Goal: Information Seeking & Learning: Check status

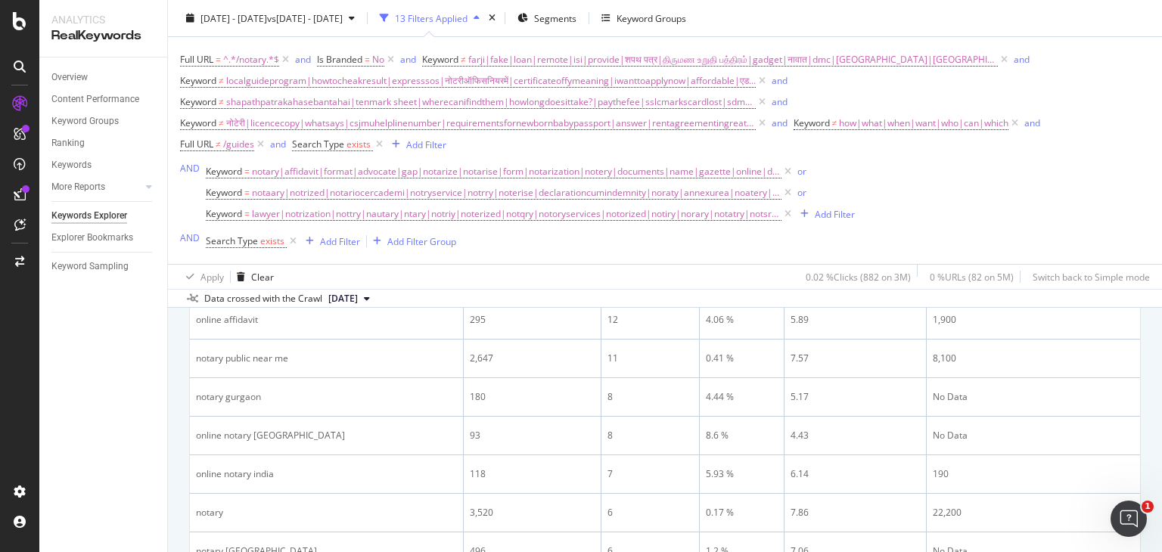
scroll to position [1040, 0]
click at [77, 141] on div "Ranking" at bounding box center [67, 143] width 33 height 16
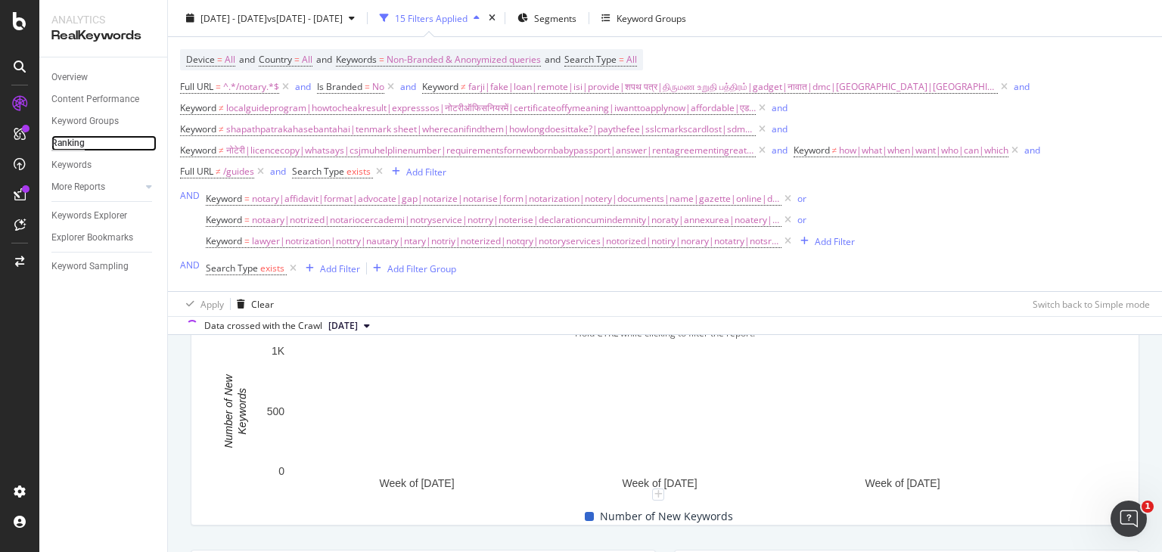
scroll to position [439, 0]
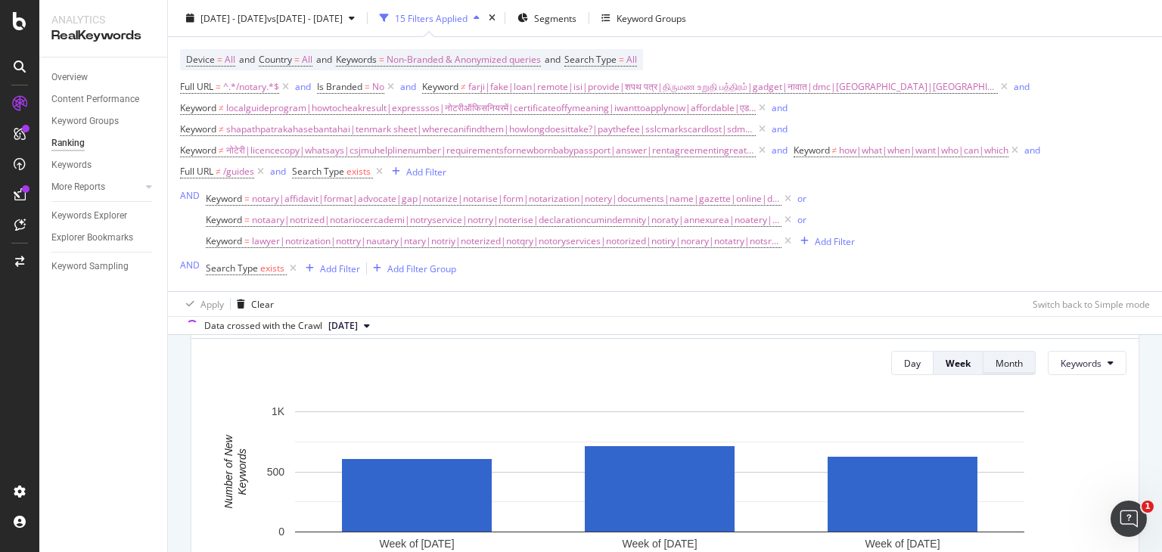
click at [1004, 361] on div "Month" at bounding box center [1008, 363] width 27 height 13
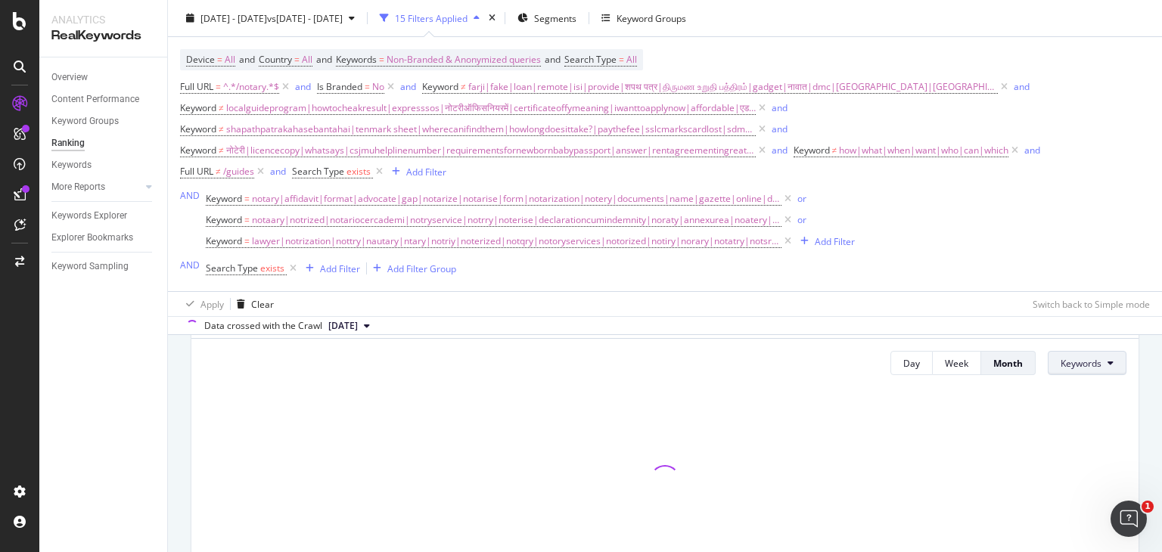
click at [1088, 359] on span "Keywords" at bounding box center [1080, 363] width 41 height 13
click at [784, 416] on div at bounding box center [664, 480] width 923 height 186
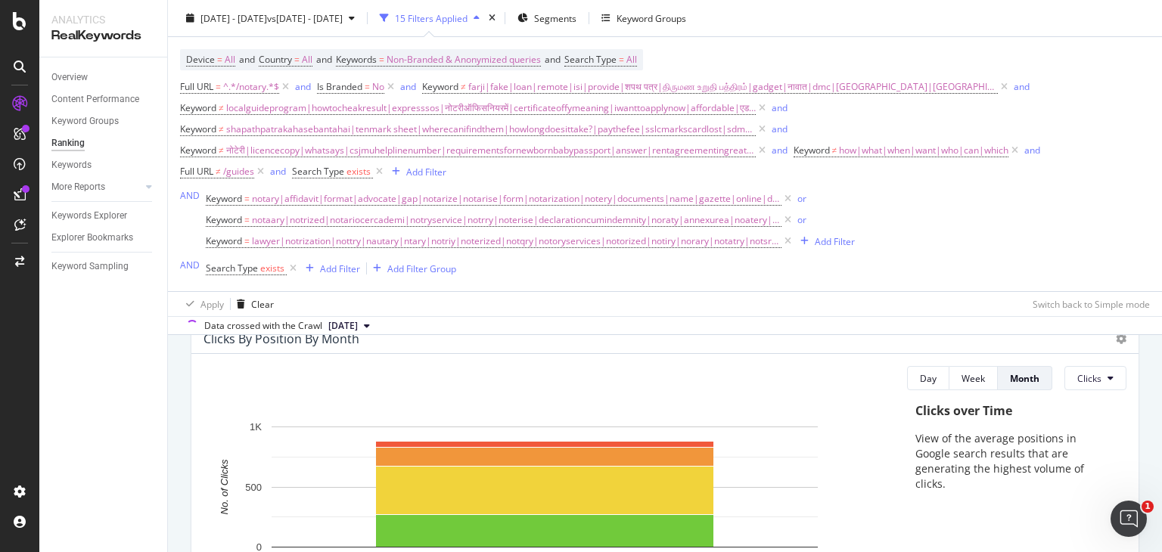
scroll to position [67, 0]
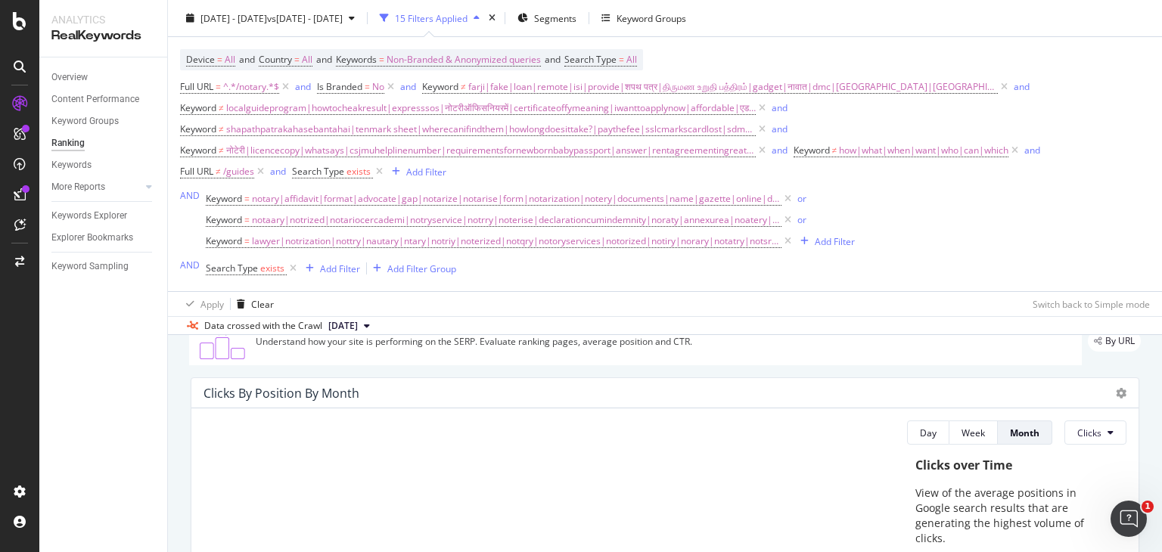
click at [1089, 433] on span "Clicks" at bounding box center [1089, 433] width 24 height 13
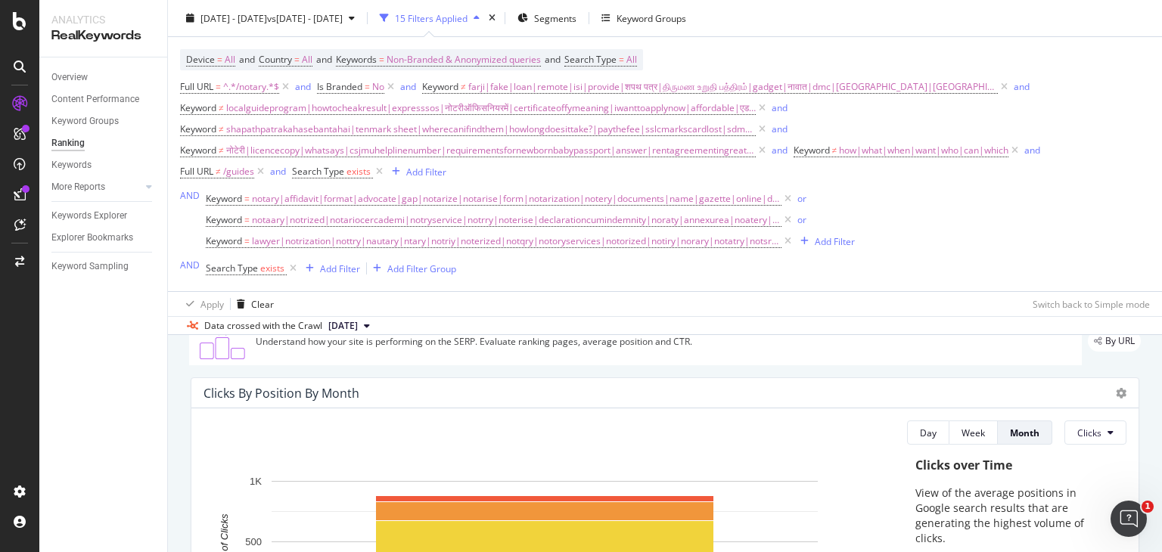
click at [721, 433] on div "Day Week Month Clicks" at bounding box center [664, 433] width 923 height 24
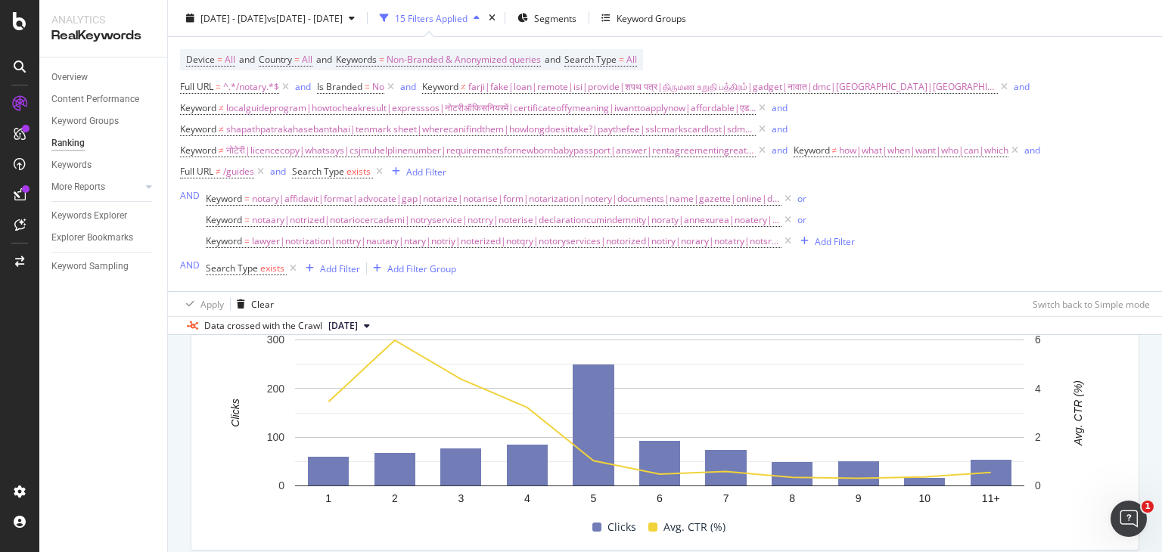
scroll to position [1678, 0]
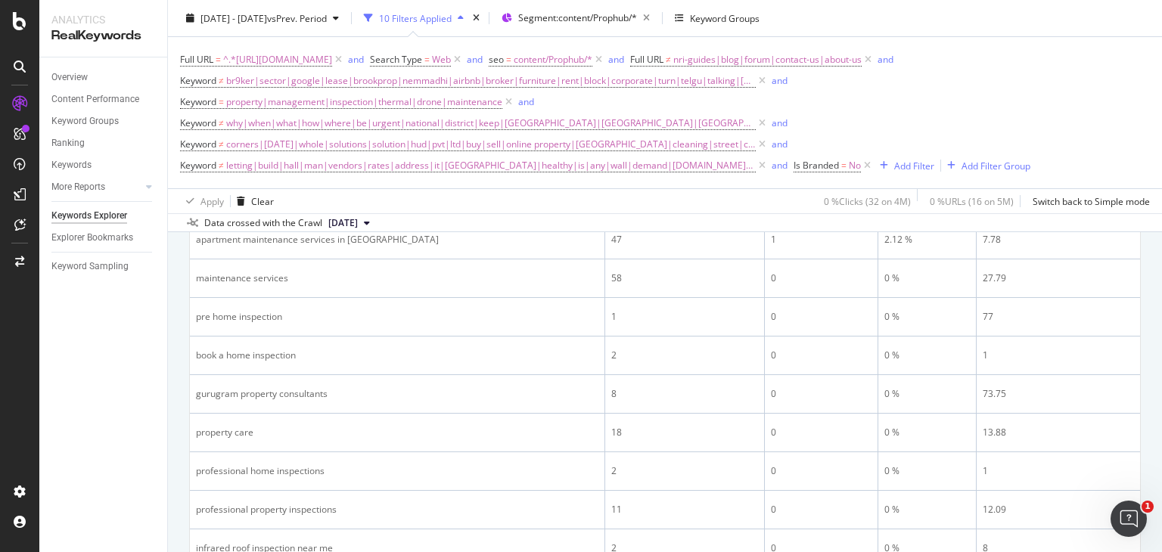
scroll to position [1168, 0]
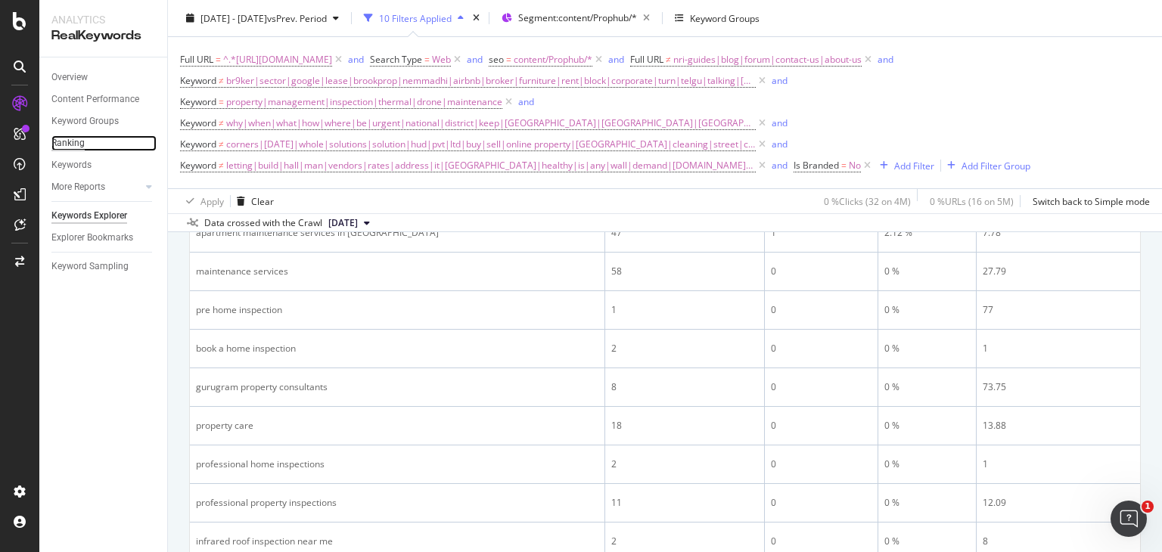
click at [79, 140] on div "Ranking" at bounding box center [67, 143] width 33 height 16
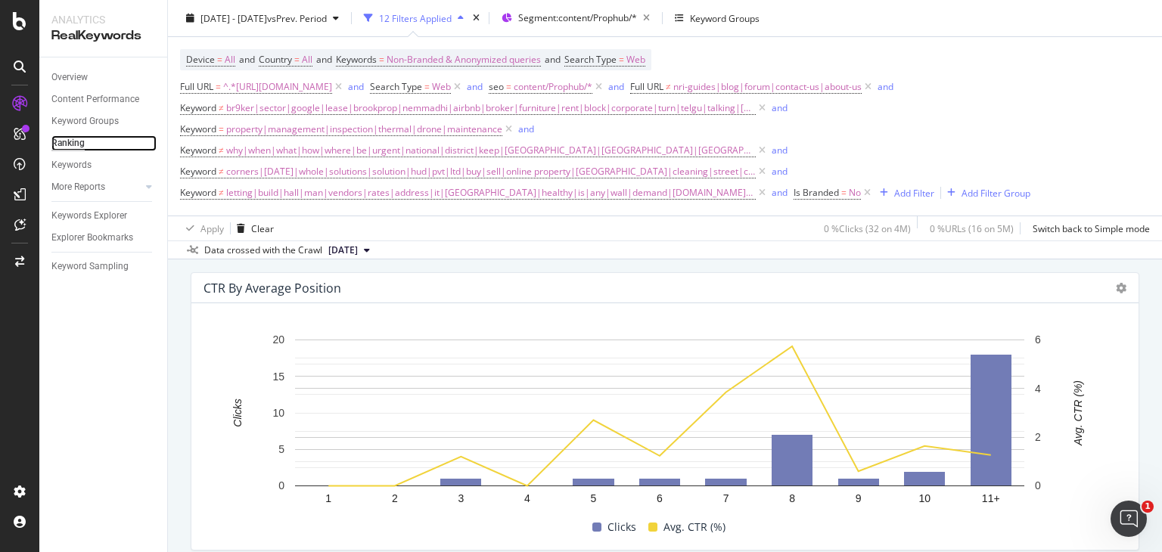
scroll to position [1666, 0]
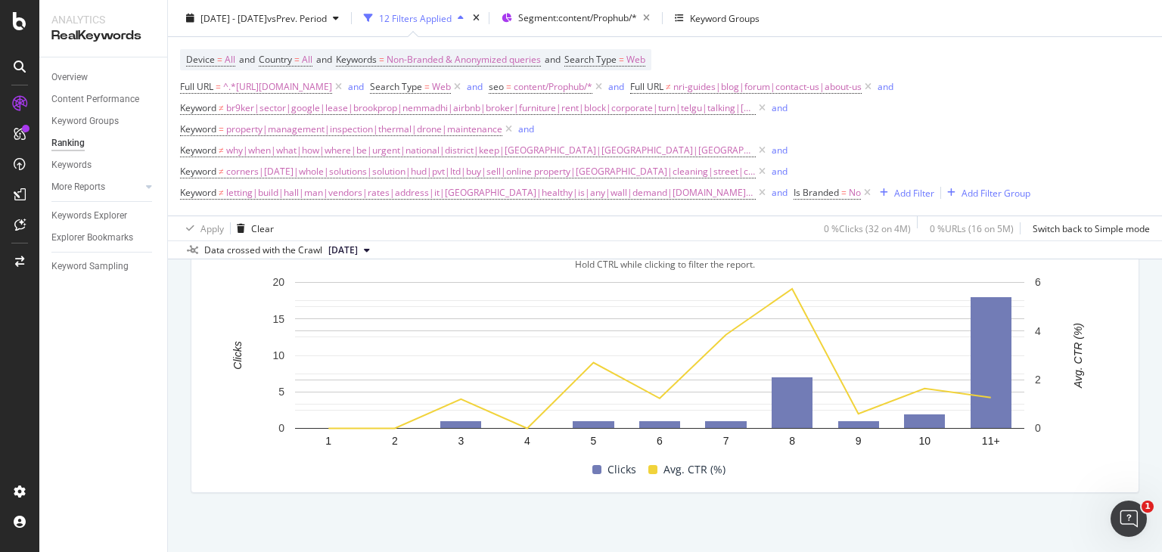
drag, startPoint x: 715, startPoint y: 425, endPoint x: 813, endPoint y: 427, distance: 98.4
